Goal: Task Accomplishment & Management: Manage account settings

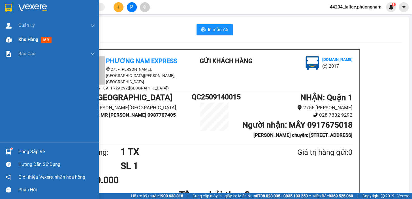
click at [16, 40] on div "Kho hàng mới" at bounding box center [49, 40] width 99 height 14
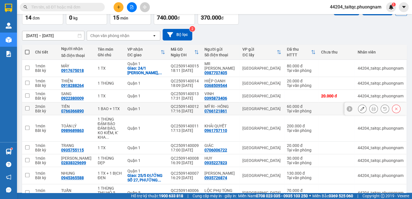
scroll to position [75, 0]
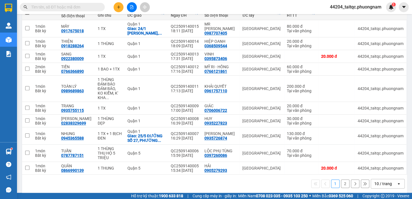
drag, startPoint x: 388, startPoint y: 181, endPoint x: 384, endPoint y: 174, distance: 7.6
click at [387, 181] on div "10 / trang" at bounding box center [384, 184] width 18 height 6
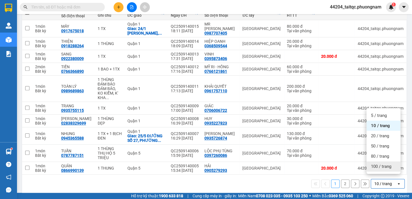
click at [376, 165] on span "100 / trang" at bounding box center [381, 167] width 20 height 6
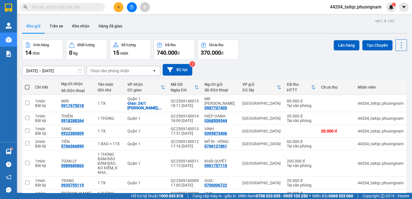
scroll to position [0, 0]
click at [27, 87] on span at bounding box center [27, 87] width 5 height 5
click at [27, 84] on input "checkbox" at bounding box center [27, 84] width 0 height 0
checkbox input "true"
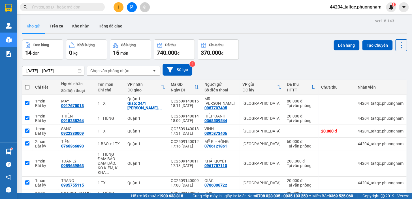
checkbox input "true"
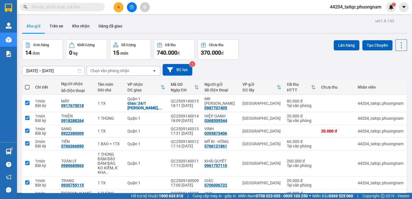
checkbox input "true"
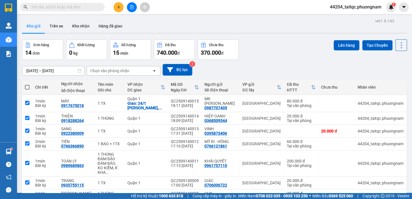
checkbox input "true"
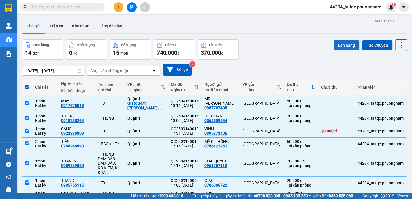
click at [339, 43] on button "Lên hàng" at bounding box center [347, 45] width 26 height 10
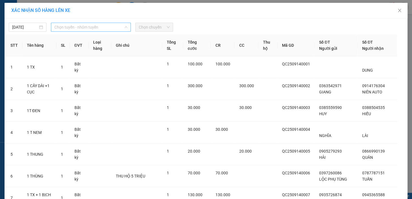
click at [77, 28] on span "Chọn tuyến - nhóm tuyến" at bounding box center [90, 27] width 73 height 9
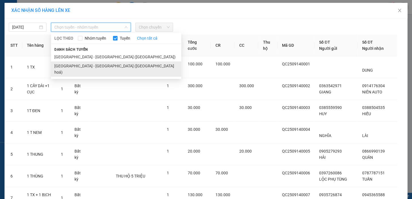
click at [71, 65] on li "[GEOGRAPHIC_DATA] - [GEOGRAPHIC_DATA] ([GEOGRAPHIC_DATA] hoá)" at bounding box center [116, 68] width 130 height 15
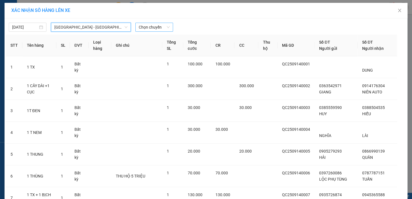
click at [153, 29] on span "Chọn chuyến" at bounding box center [154, 27] width 31 height 9
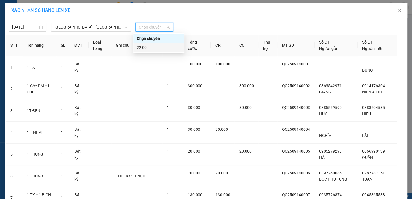
click at [147, 48] on div "22:00" at bounding box center [159, 47] width 44 height 6
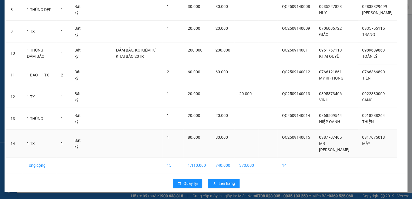
scroll to position [219, 0]
click at [220, 183] on span "Lên hàng" at bounding box center [227, 184] width 16 height 6
